Goal: Use online tool/utility: Use online tool/utility

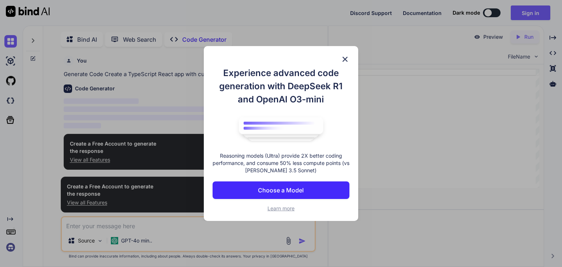
scroll to position [3, 0]
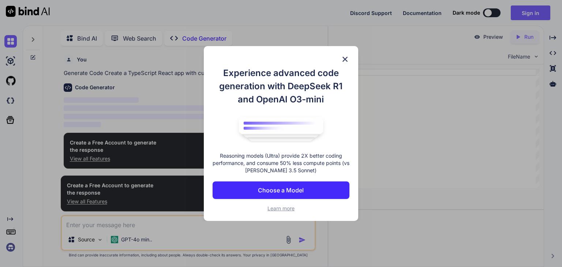
click at [300, 192] on p "Choose a Model" at bounding box center [281, 190] width 46 height 9
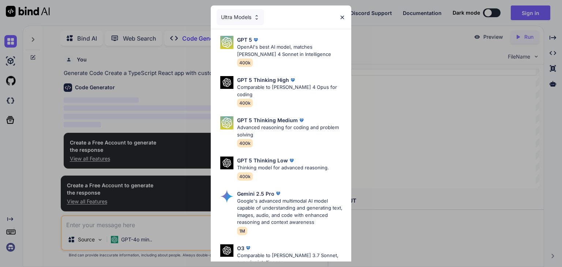
type textarea "x"
click at [254, 62] on div "GPT 5 OpenAI's best AI model, matches [PERSON_NAME] 4 Sonnet in Intelligence 40…" at bounding box center [291, 51] width 108 height 31
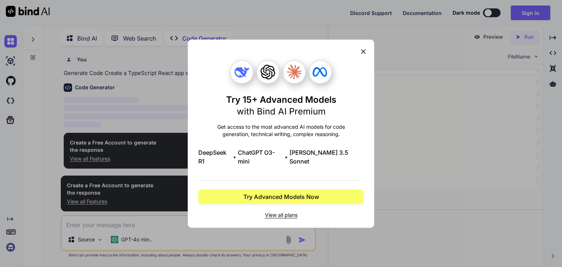
click at [288, 211] on span "View all plans" at bounding box center [280, 214] width 165 height 7
